Goal: Task Accomplishment & Management: Manage account settings

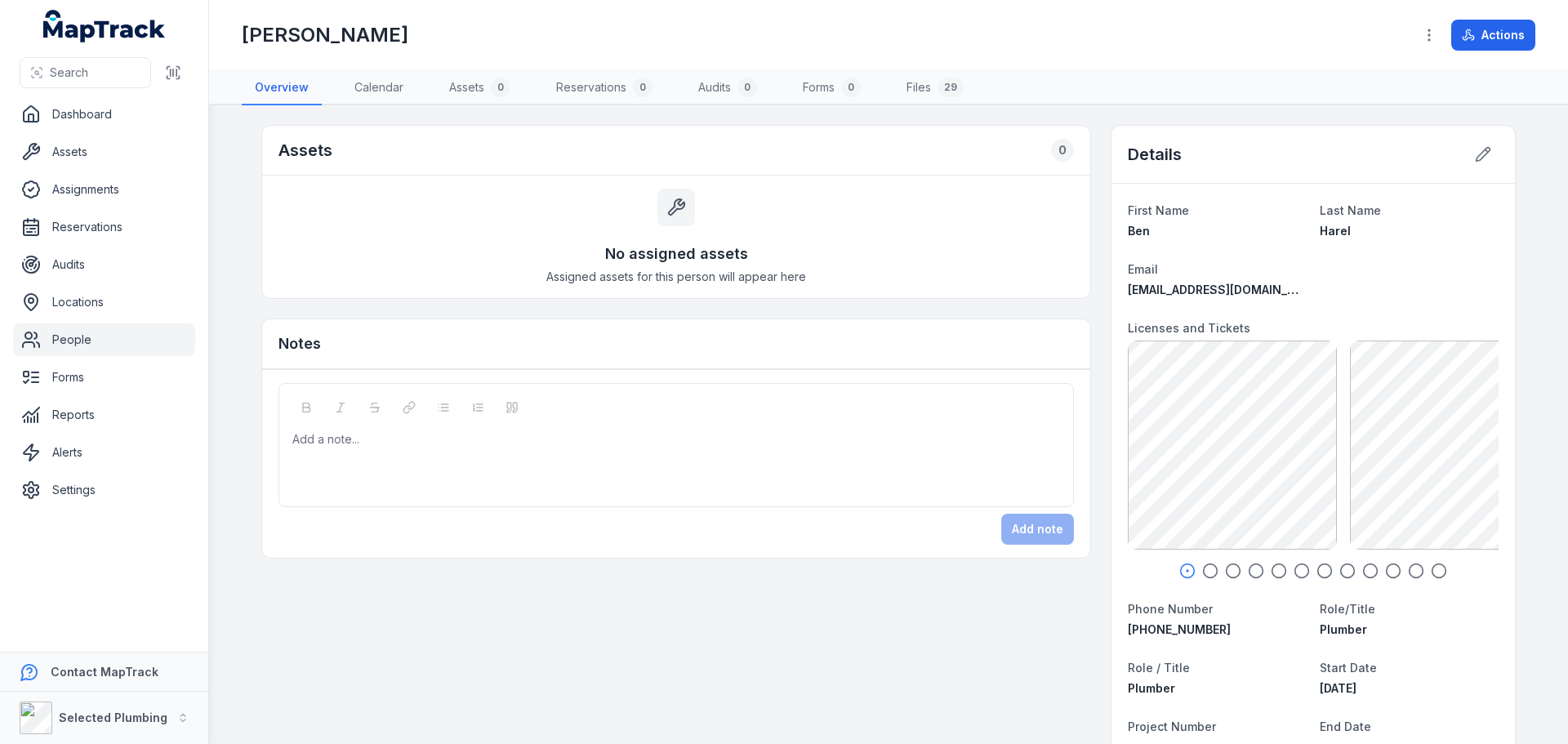
click at [145, 349] on link "People" at bounding box center [104, 339] width 182 height 33
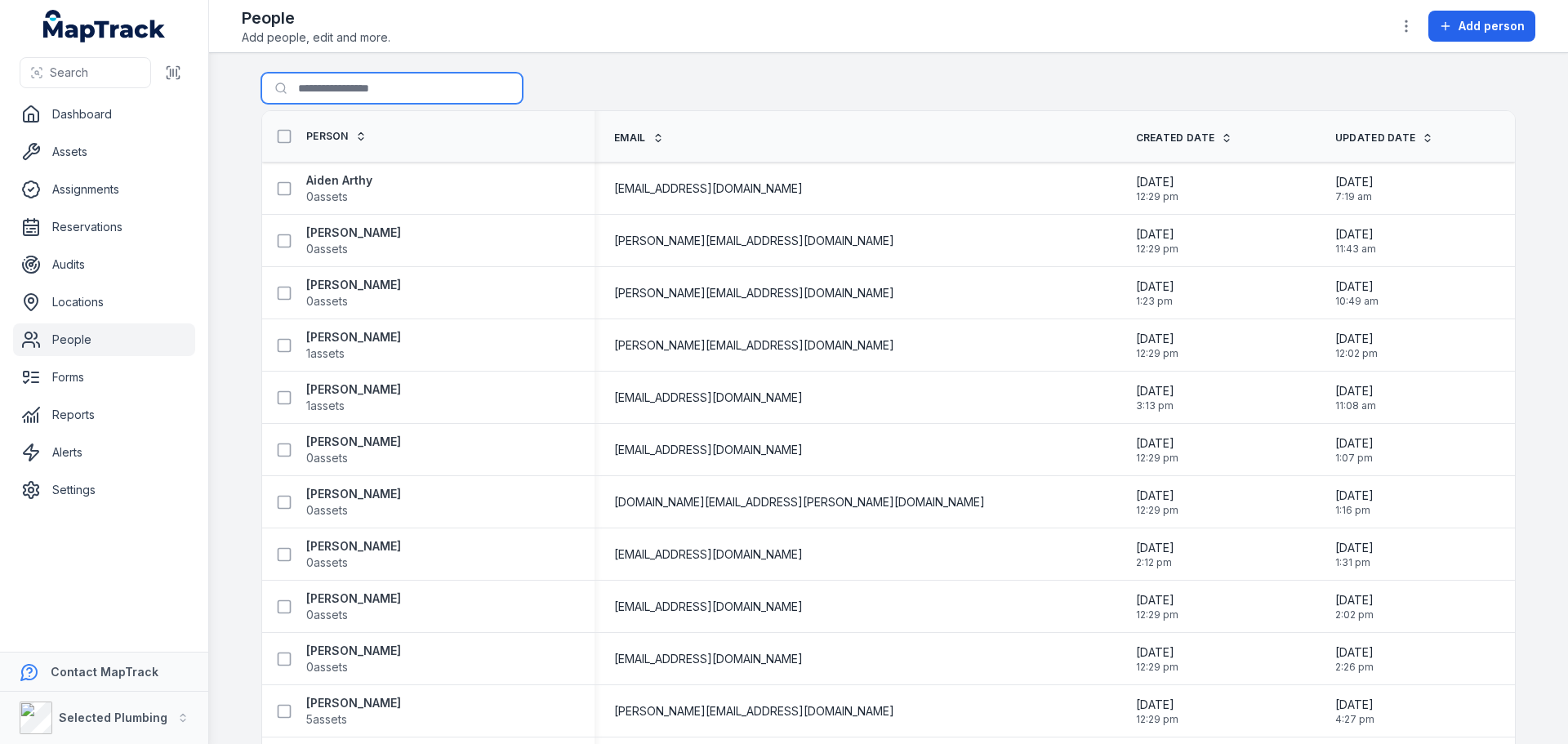
click at [363, 86] on input "Search for people" at bounding box center [392, 88] width 262 height 31
click at [308, 99] on input "Search for people" at bounding box center [392, 88] width 262 height 31
type input "***"
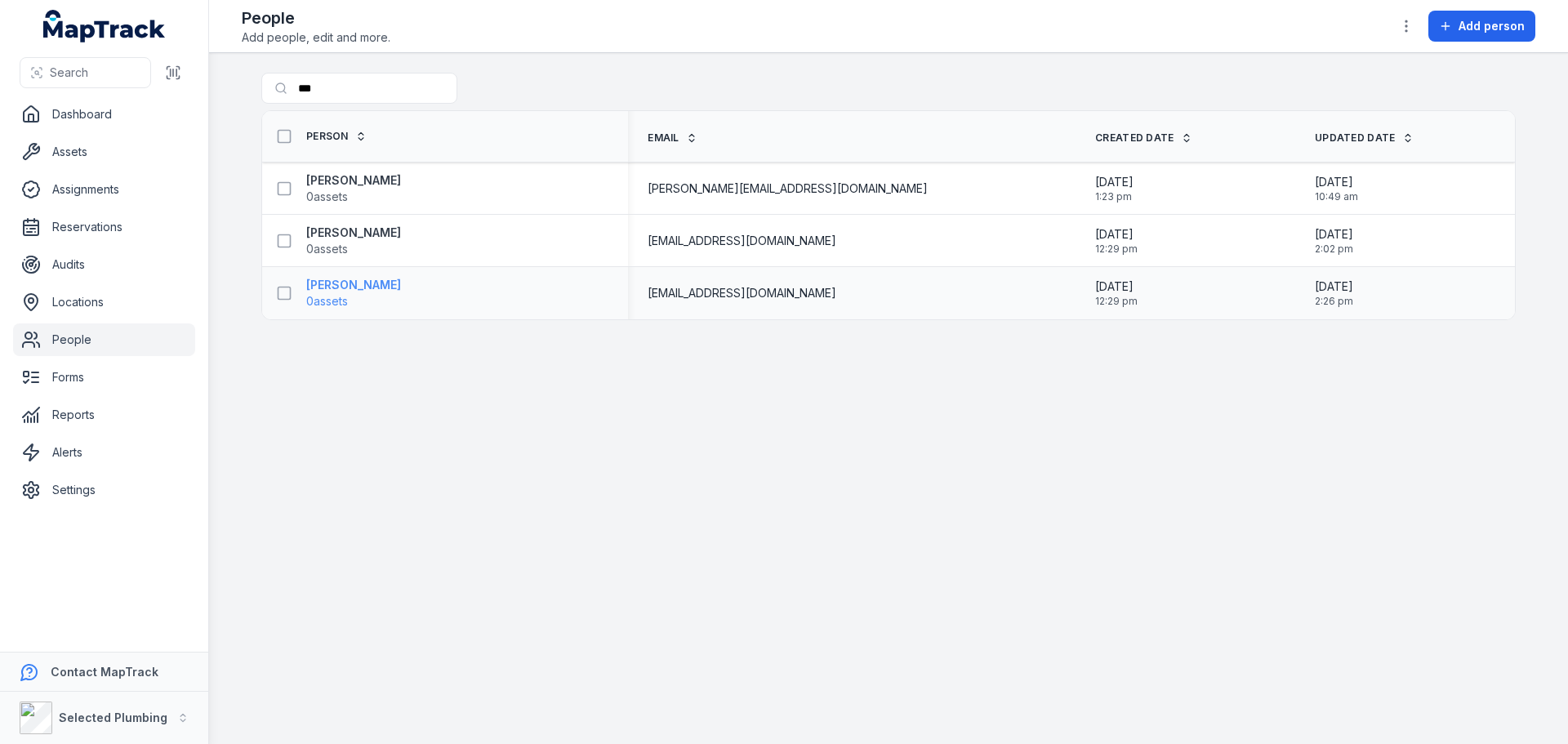
click at [344, 287] on strong "[PERSON_NAME]" at bounding box center [354, 284] width 95 height 17
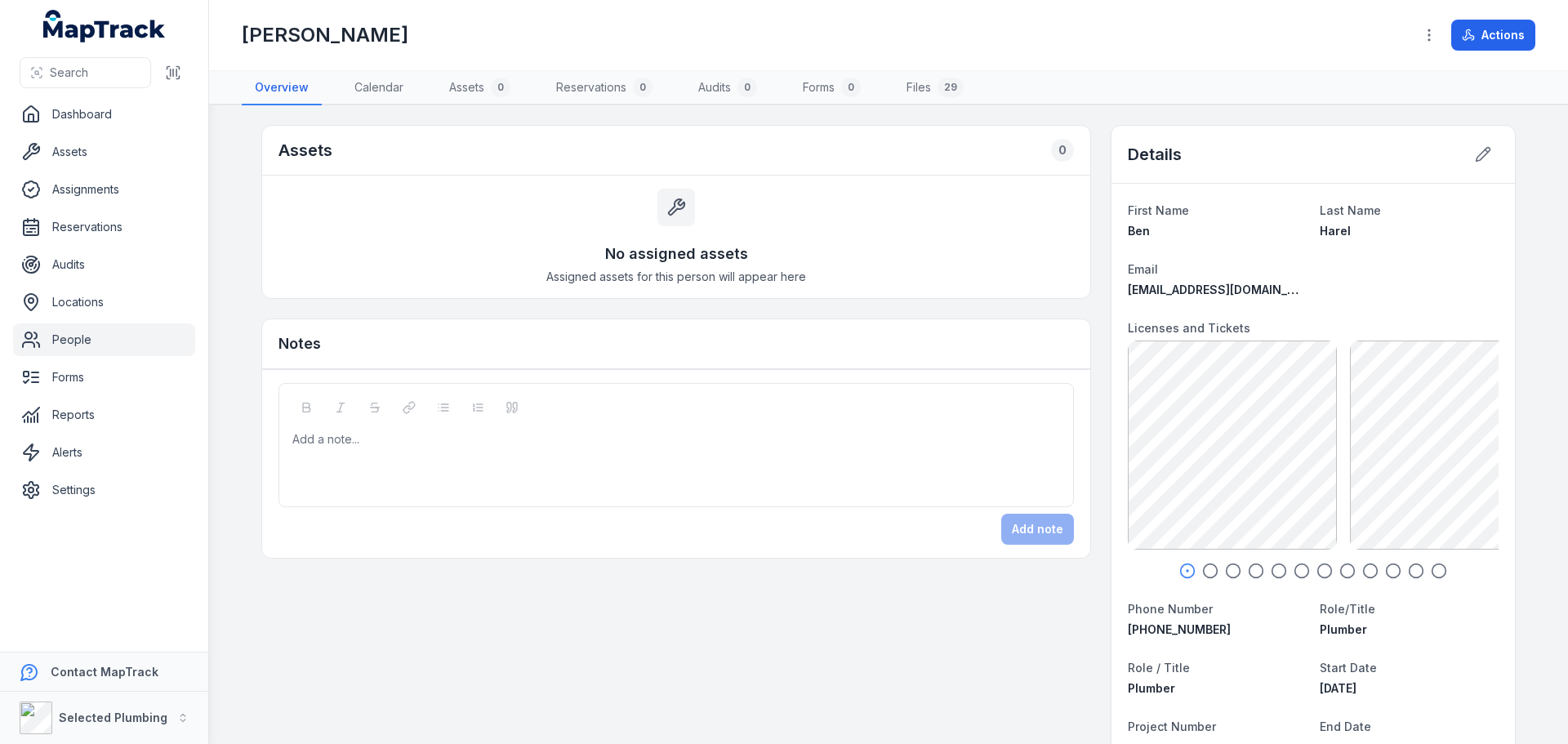
click at [1206, 574] on icon "button" at bounding box center [1210, 571] width 17 height 17
click at [1228, 571] on icon "button" at bounding box center [1233, 571] width 17 height 17
click at [1478, 158] on icon at bounding box center [1483, 154] width 17 height 17
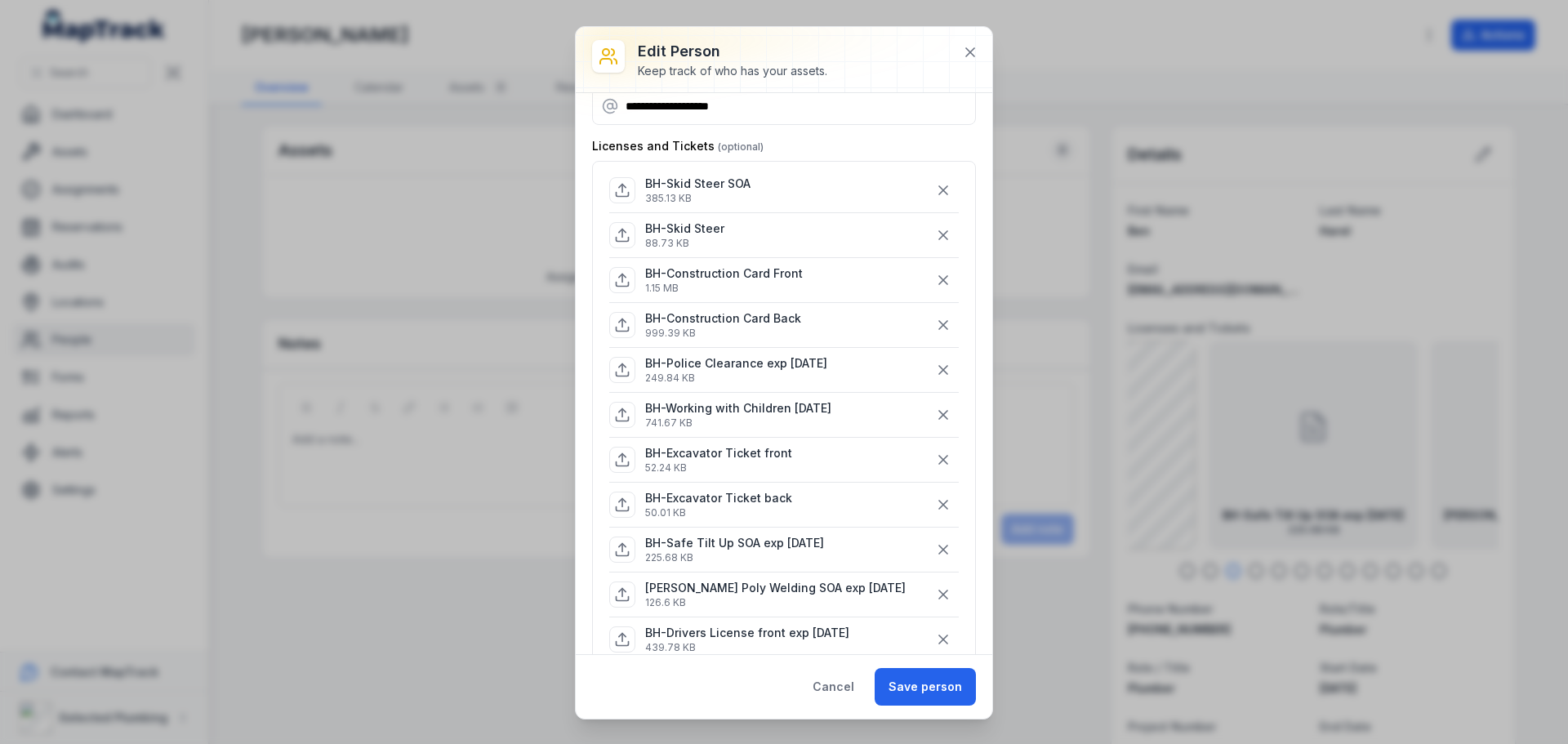
scroll to position [82, 0]
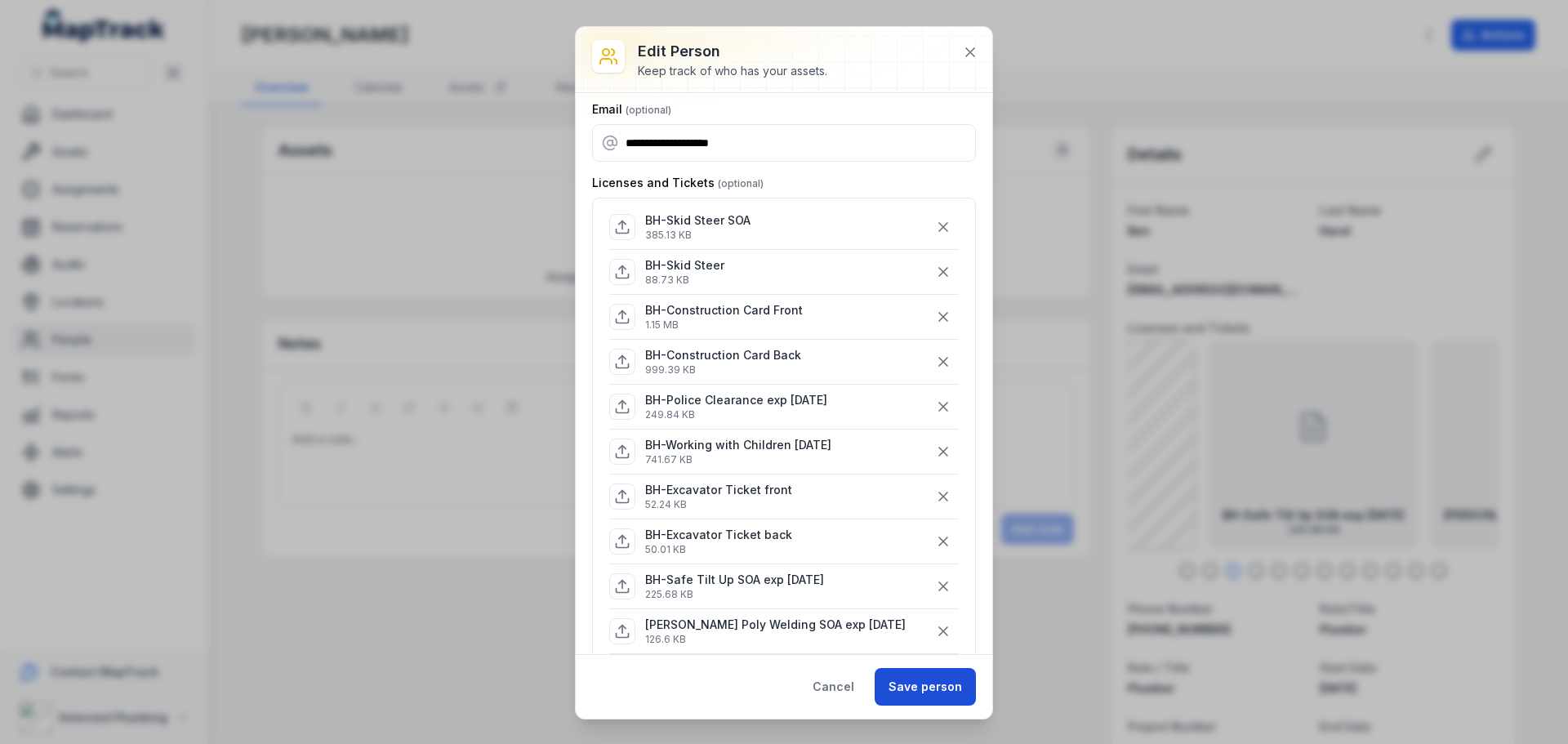
click at [943, 687] on button "Save person" at bounding box center [925, 686] width 101 height 38
